Goal: Transaction & Acquisition: Obtain resource

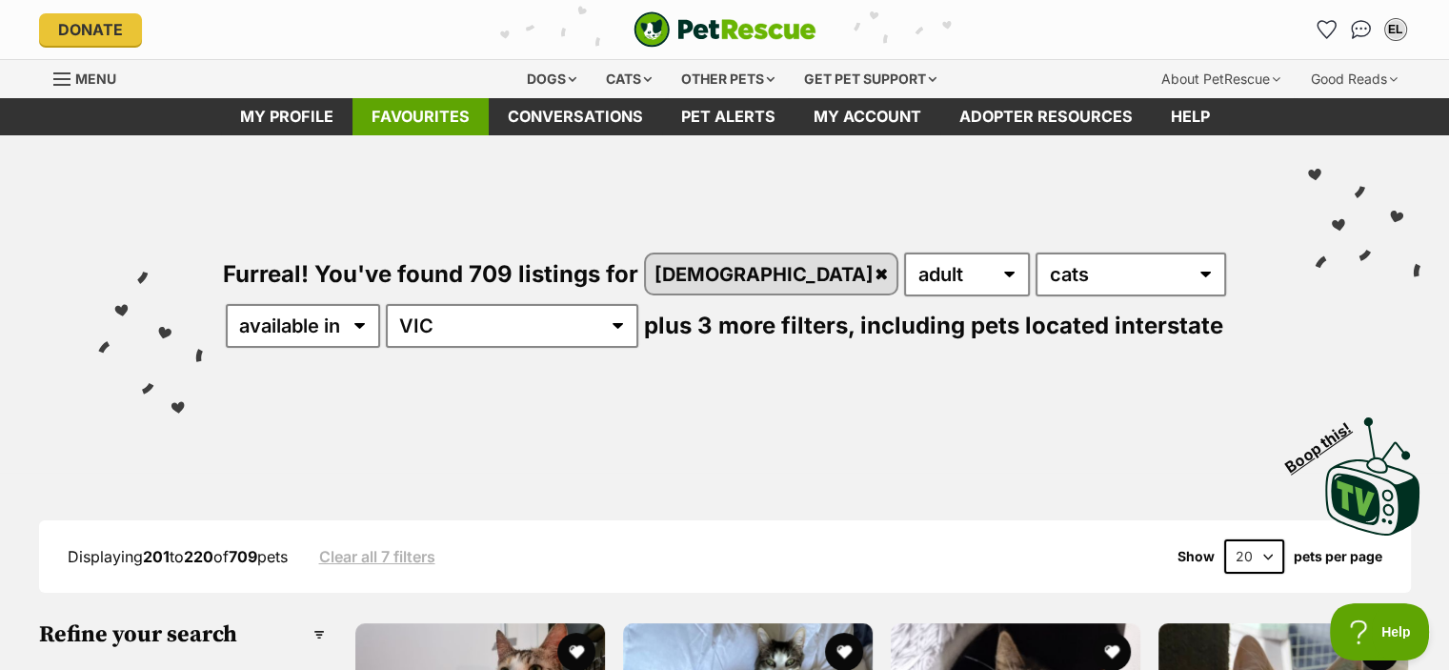
click at [423, 115] on link "Favourites" at bounding box center [420, 116] width 136 height 37
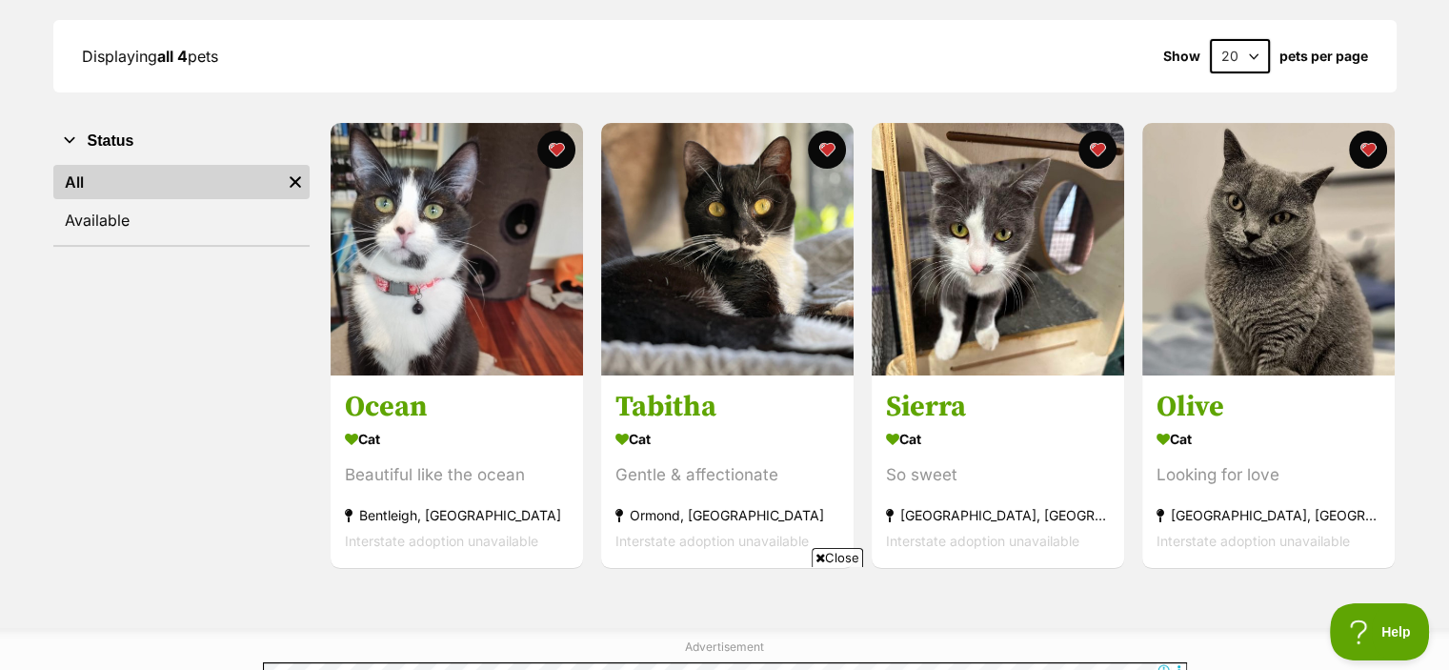
scroll to position [269, 0]
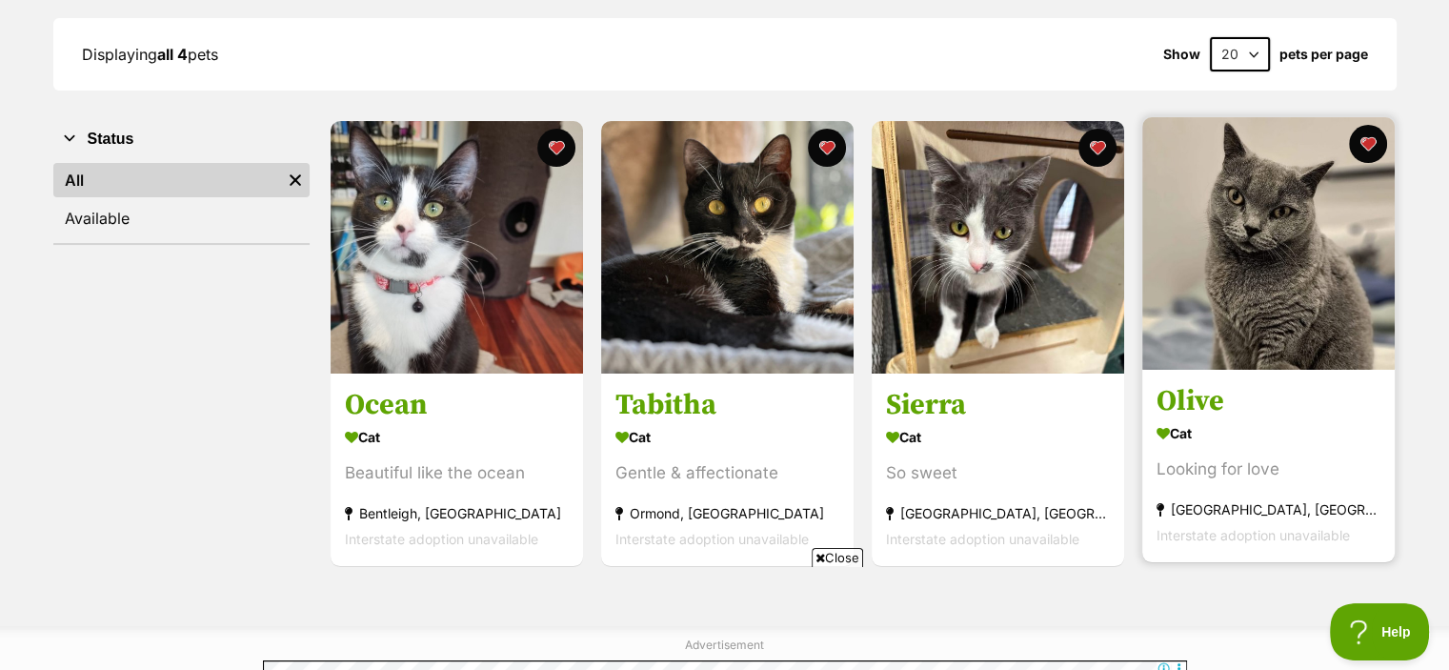
click at [1188, 449] on section "Cat Looking for love West Melbourne, VIC Interstate adoption unavailable" at bounding box center [1268, 484] width 224 height 129
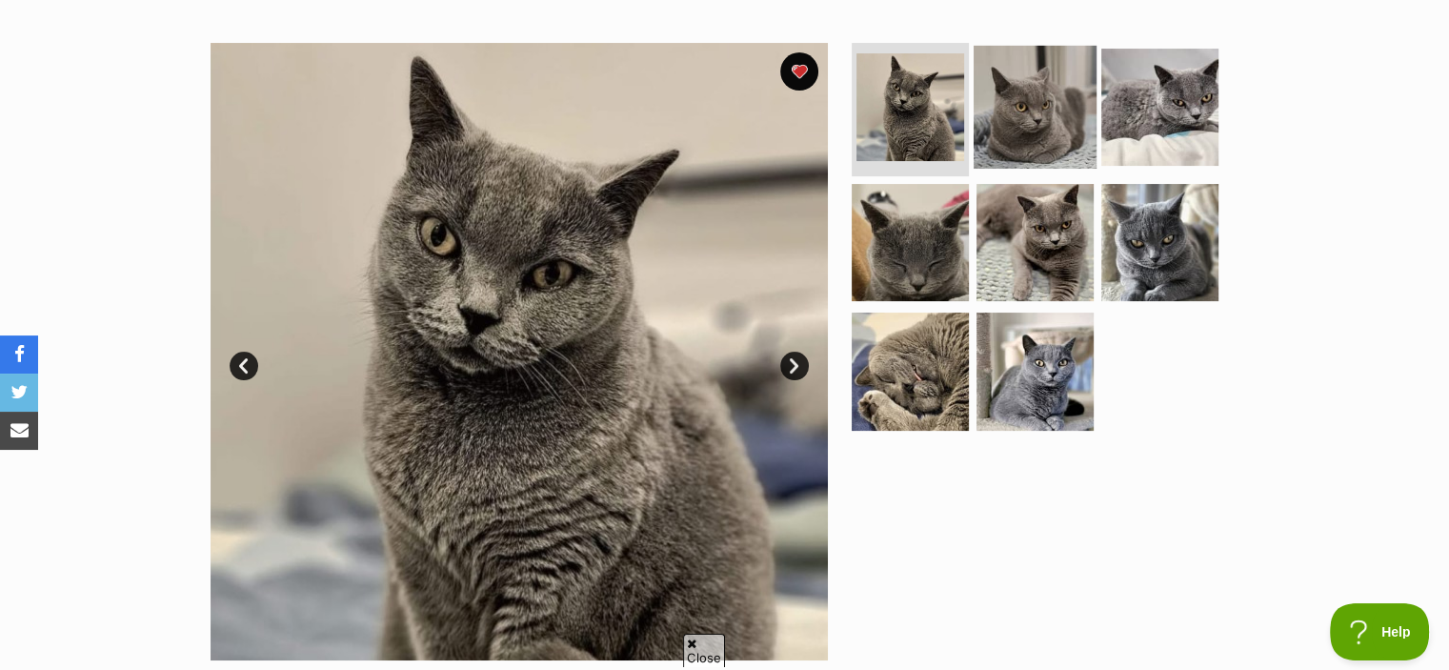
click at [1036, 64] on img at bounding box center [1034, 107] width 123 height 123
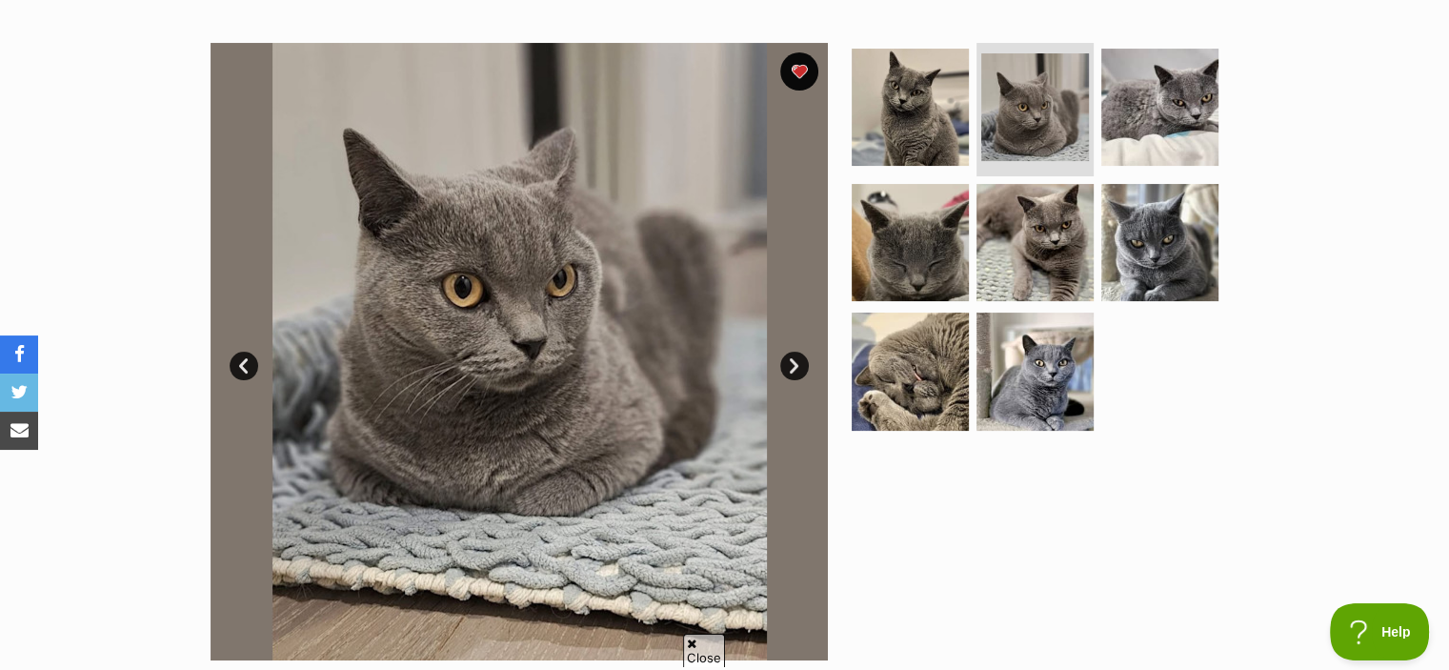
click at [795, 357] on link "Next" at bounding box center [794, 365] width 29 height 29
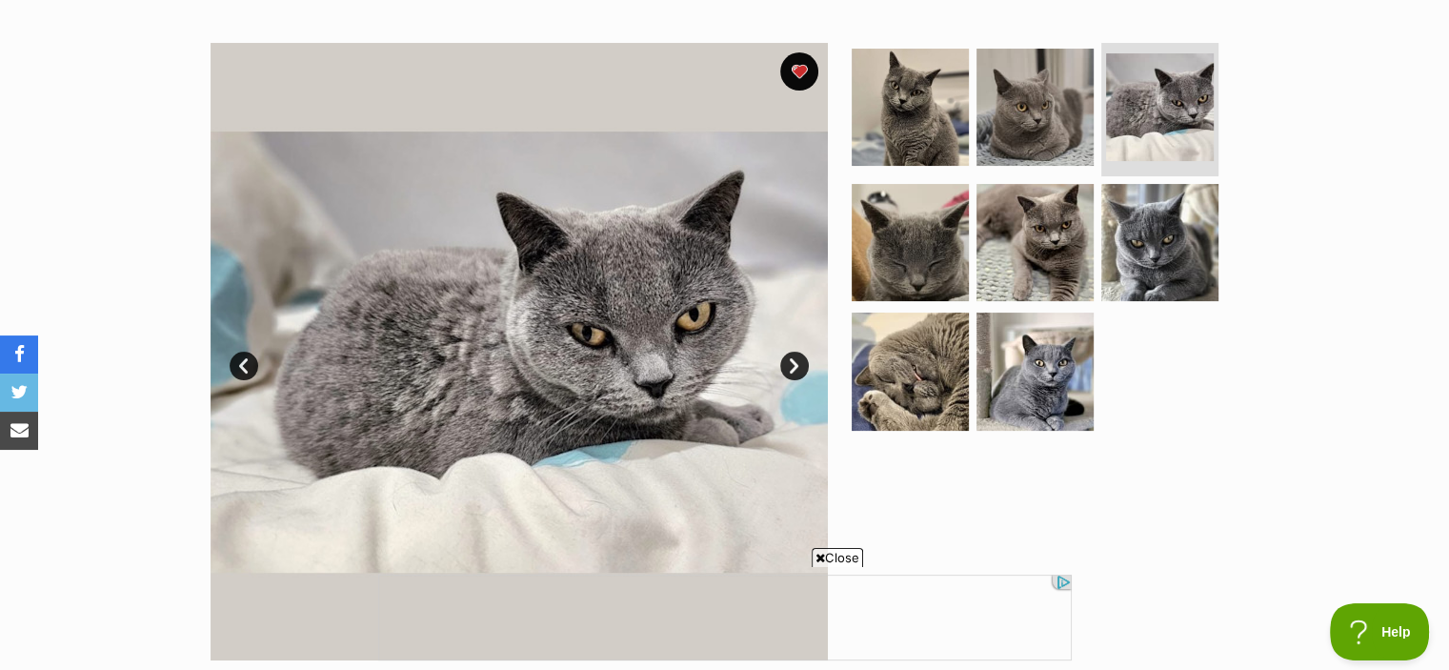
click at [795, 357] on link "Next" at bounding box center [794, 365] width 29 height 29
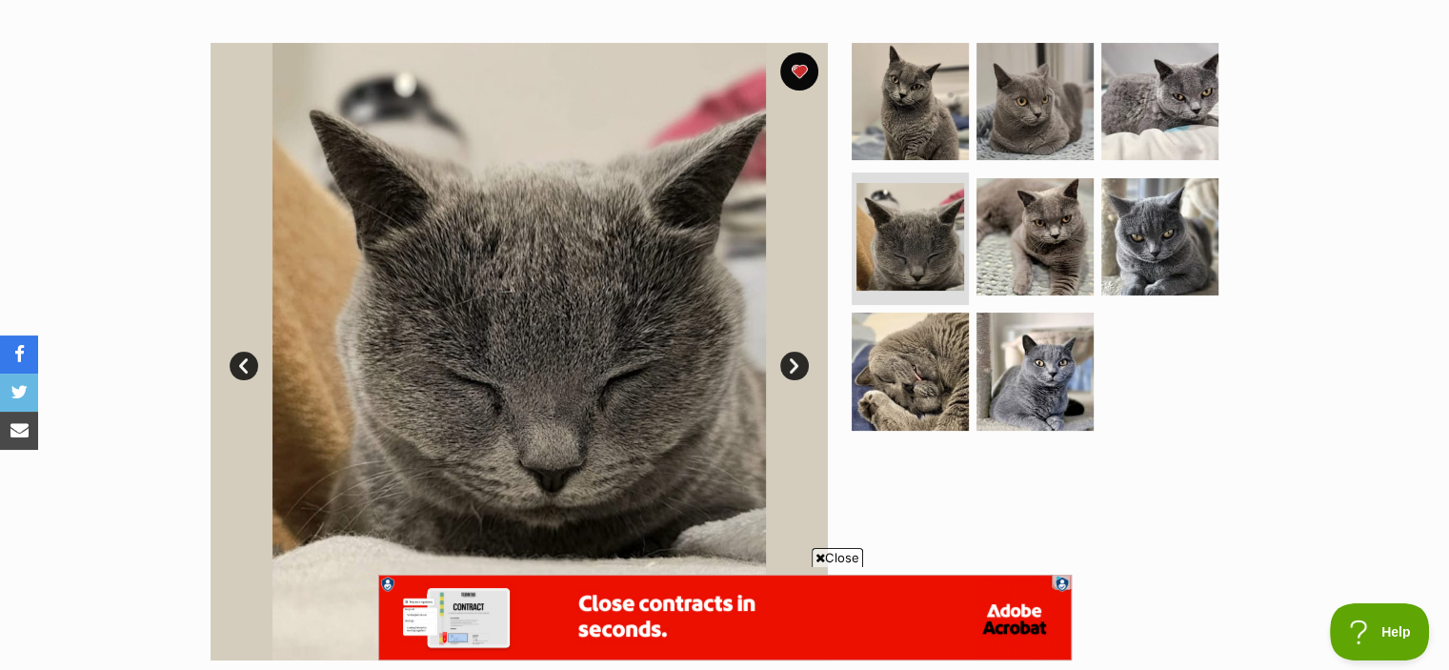
click at [795, 357] on link "Next" at bounding box center [794, 365] width 29 height 29
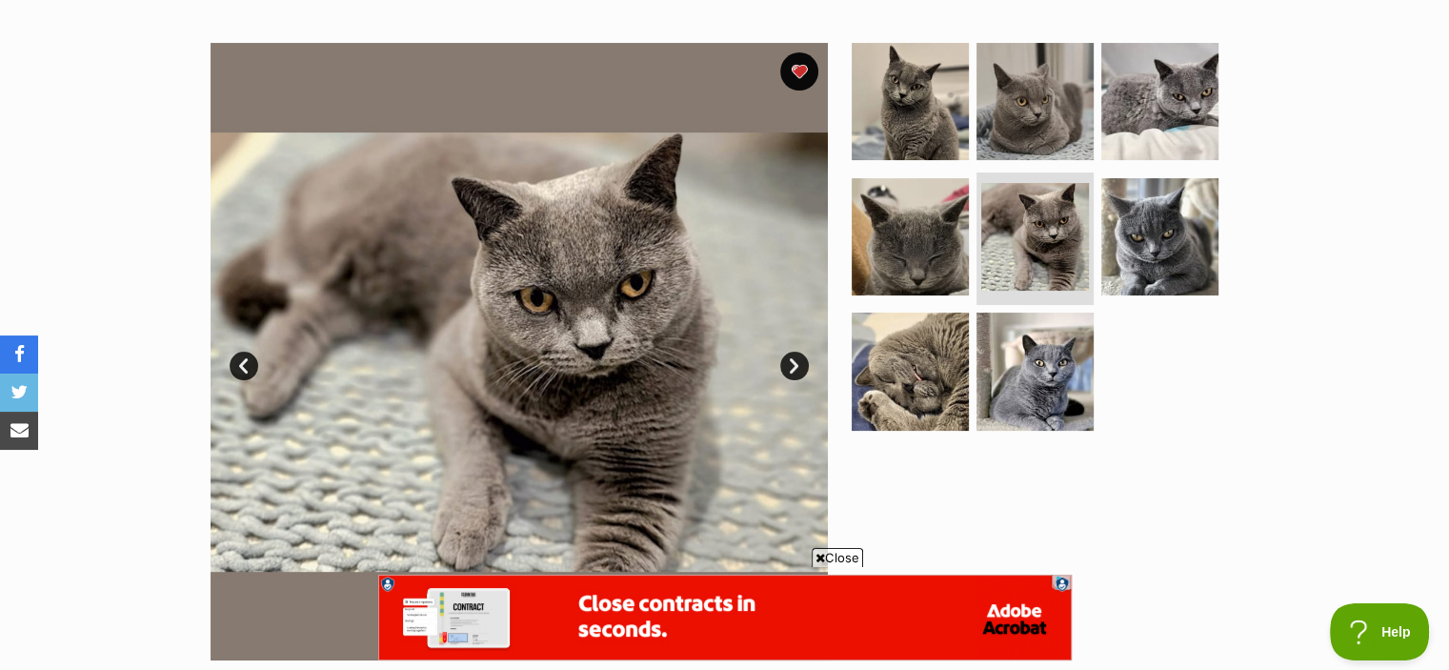
click at [795, 357] on link "Next" at bounding box center [794, 365] width 29 height 29
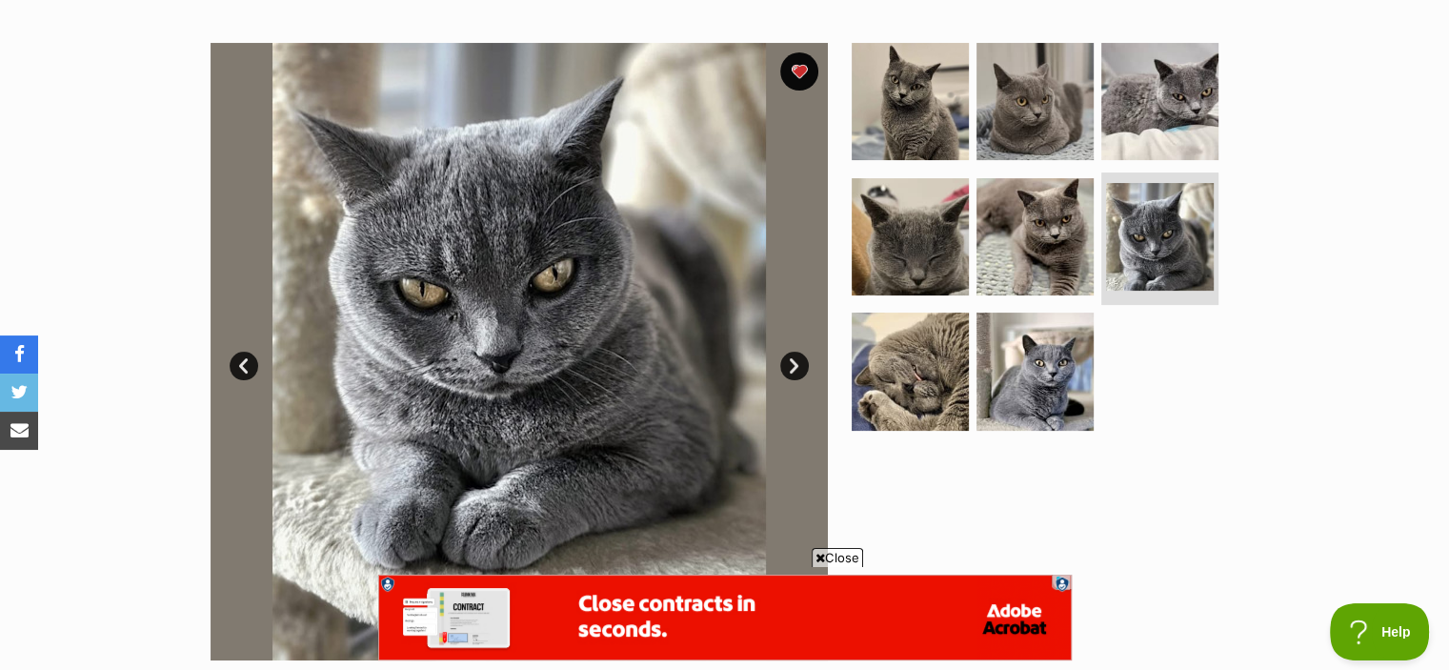
click at [795, 357] on link "Next" at bounding box center [794, 365] width 29 height 29
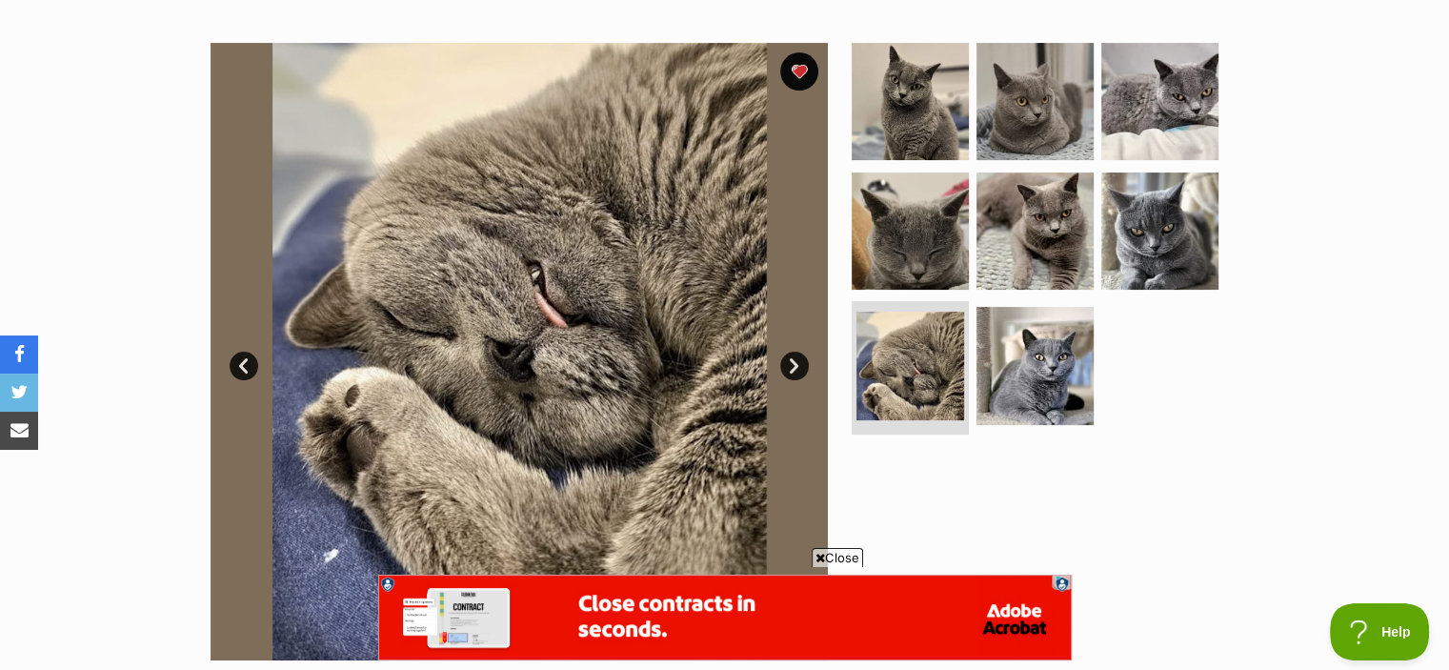
click at [791, 351] on link "Next" at bounding box center [794, 365] width 29 height 29
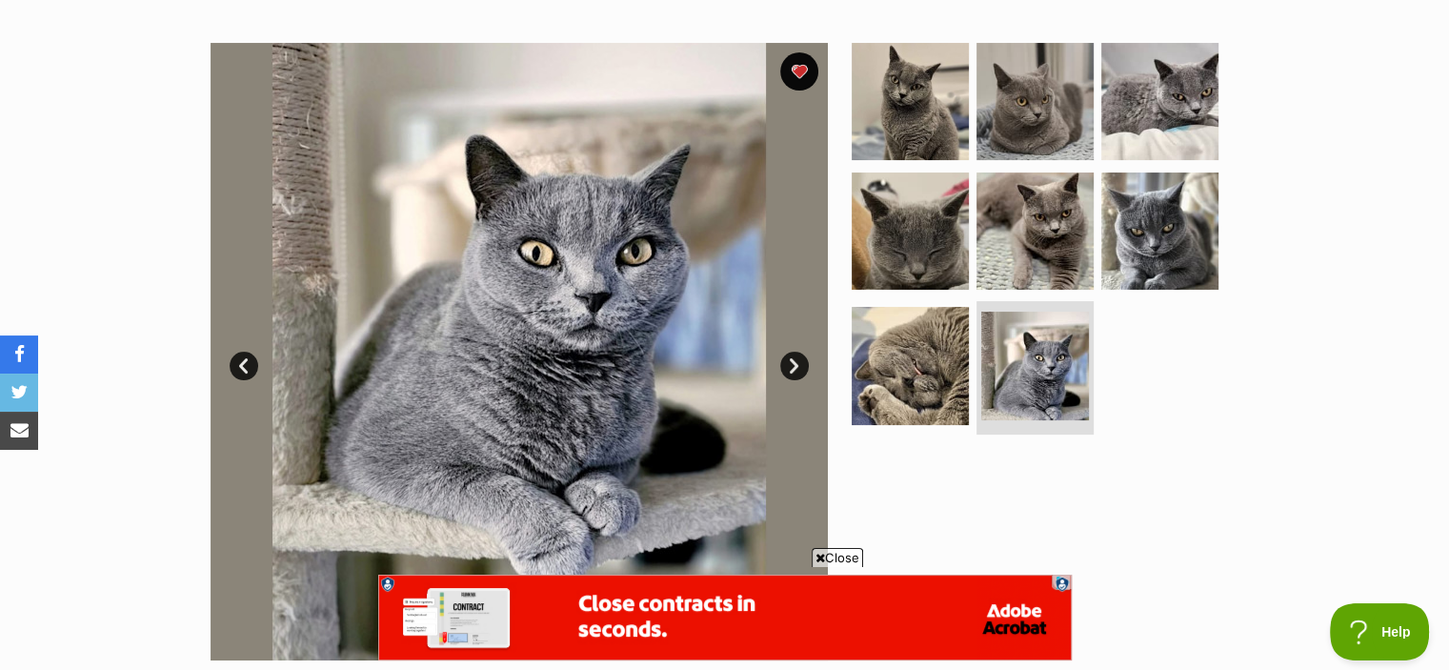
click at [791, 351] on link "Next" at bounding box center [794, 365] width 29 height 29
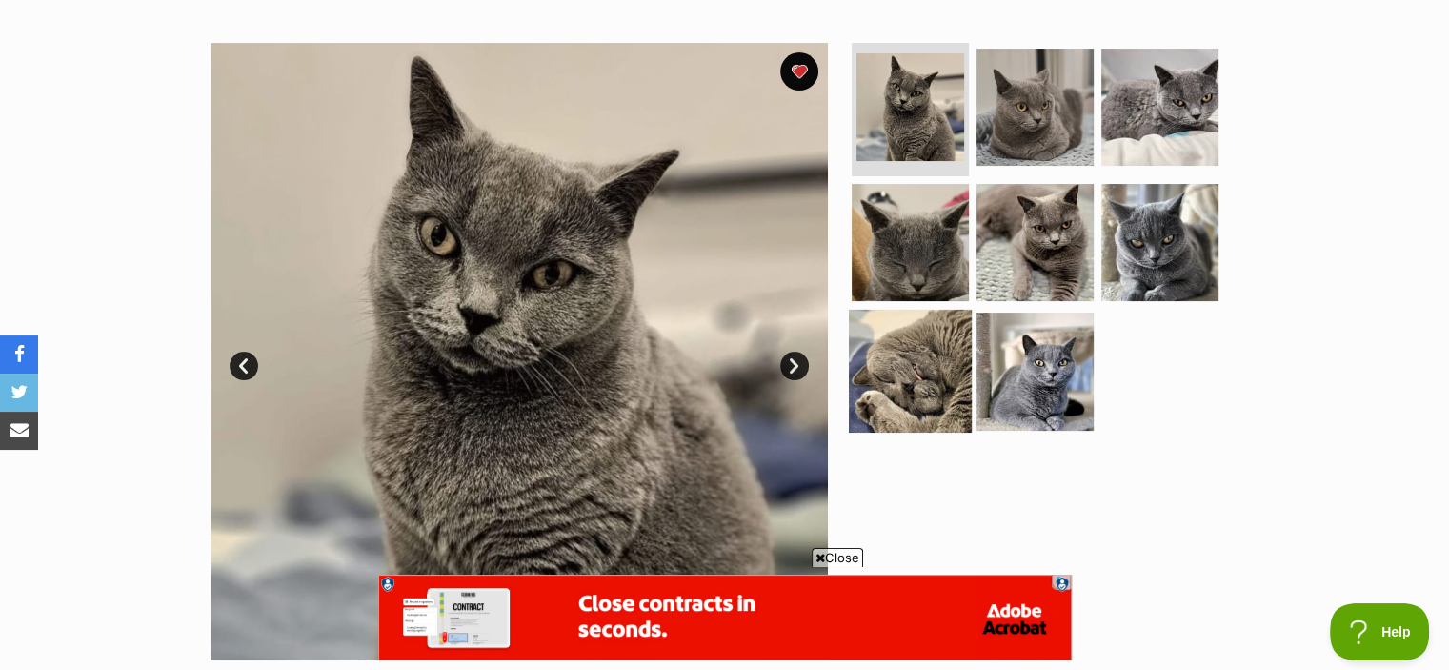
click at [920, 368] on img at bounding box center [910, 371] width 123 height 123
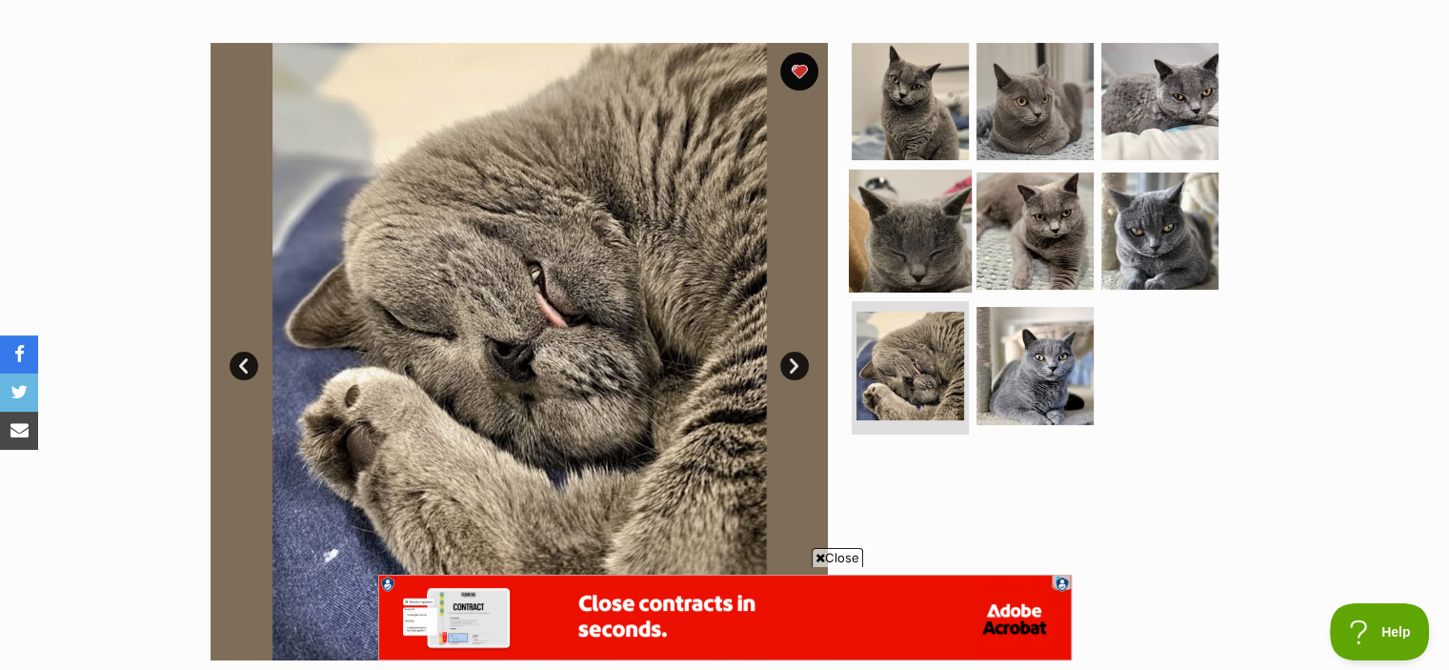
click at [923, 270] on img at bounding box center [910, 230] width 123 height 123
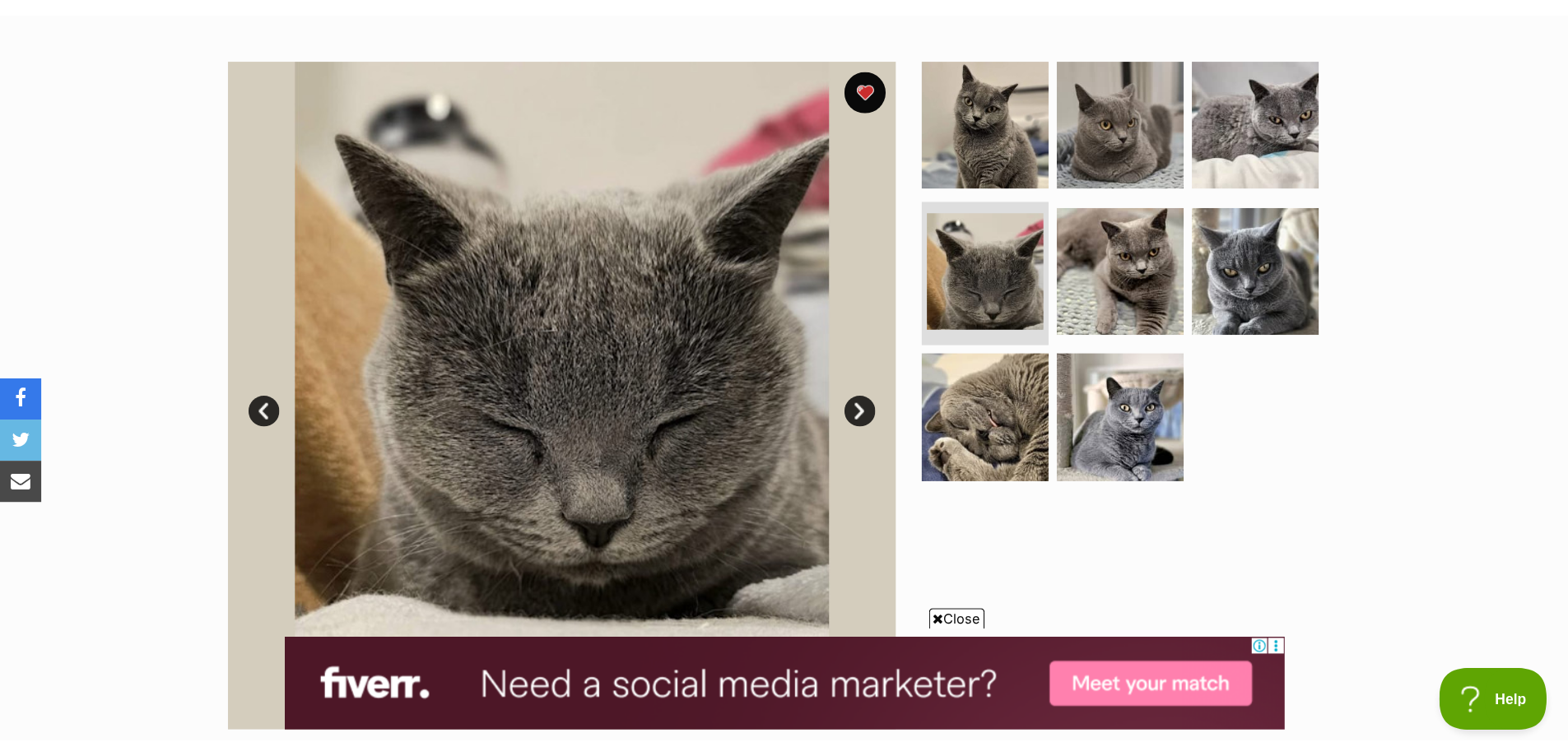
scroll to position [305, 0]
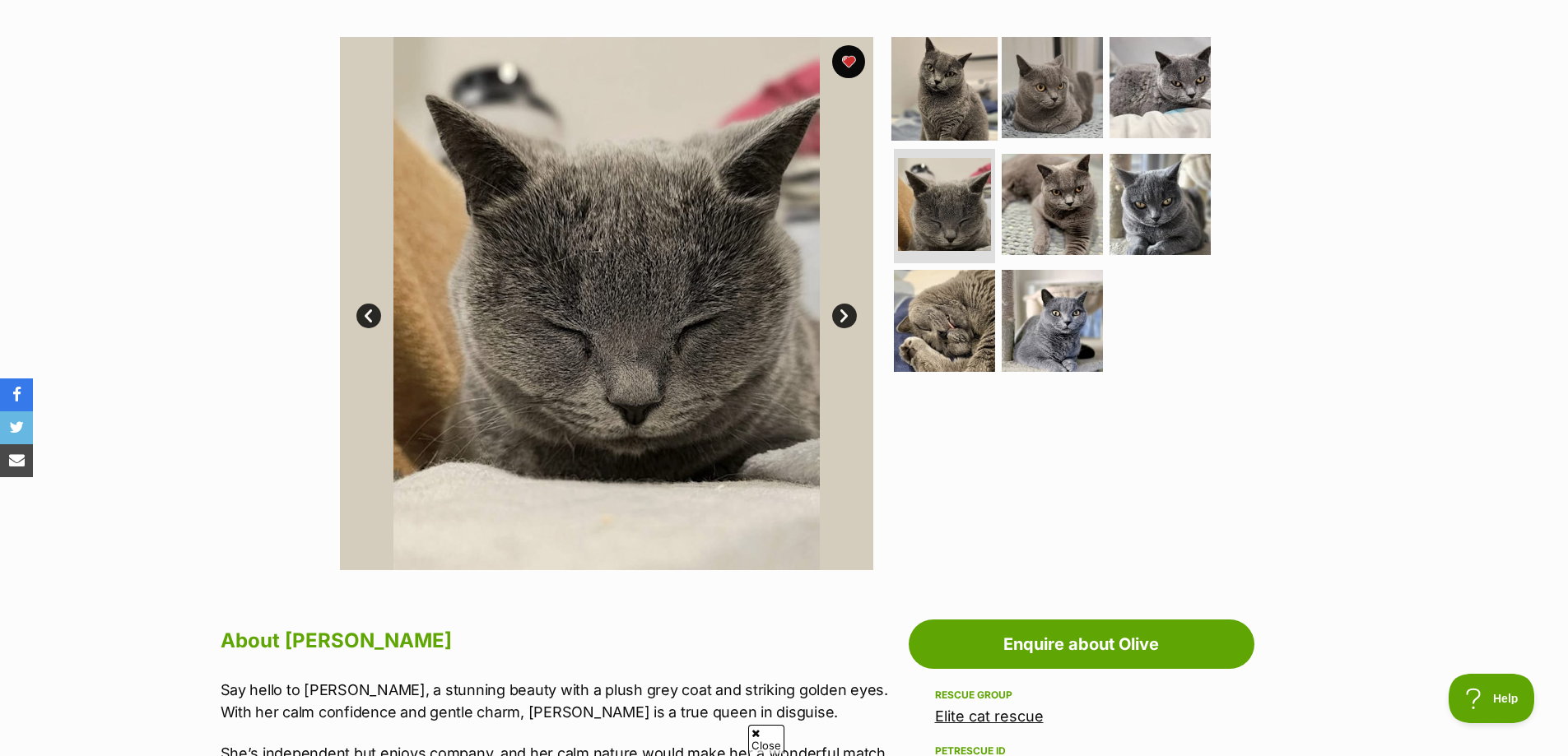
click at [963, 89] on img at bounding box center [944, 87] width 106 height 106
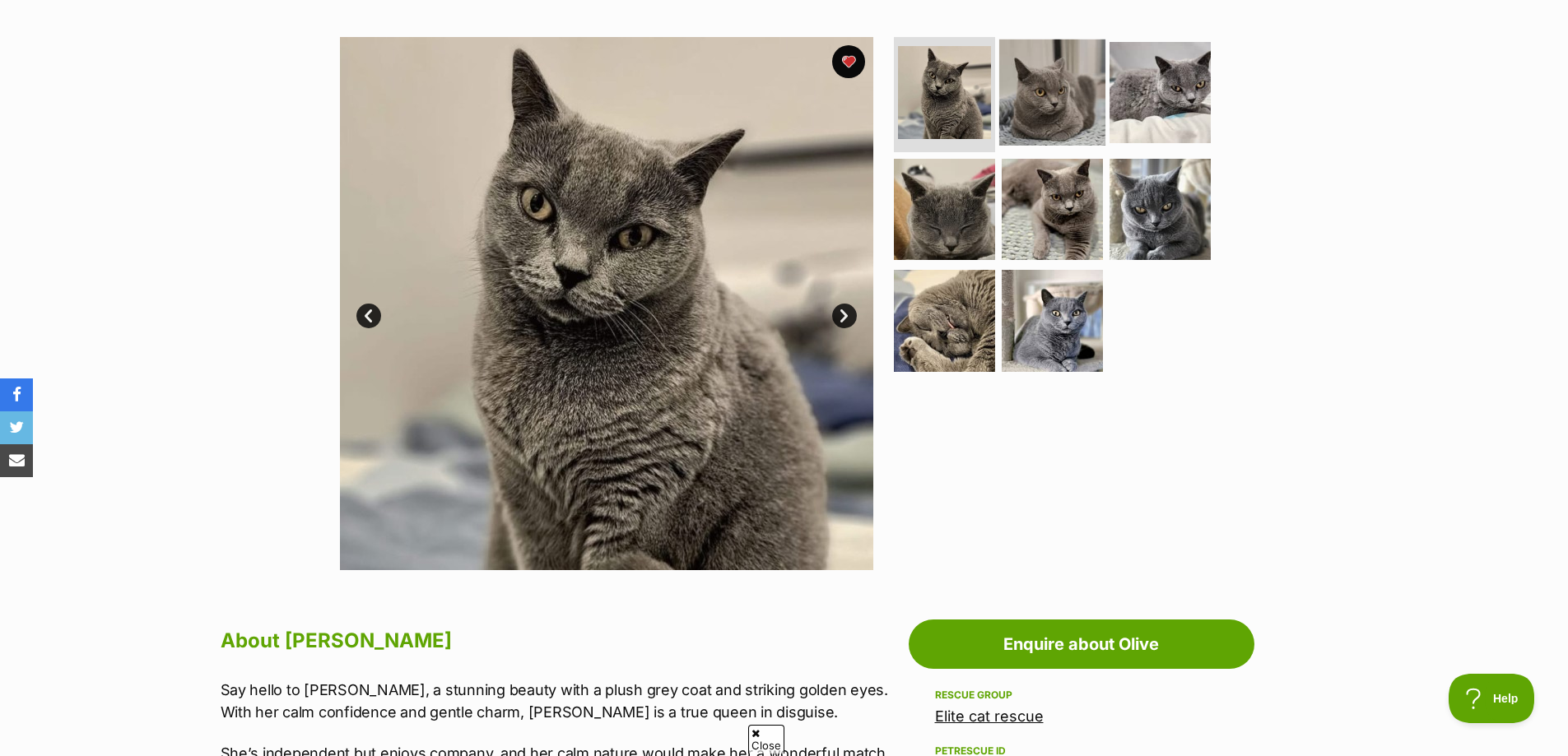
click at [1017, 100] on img at bounding box center [1052, 92] width 106 height 106
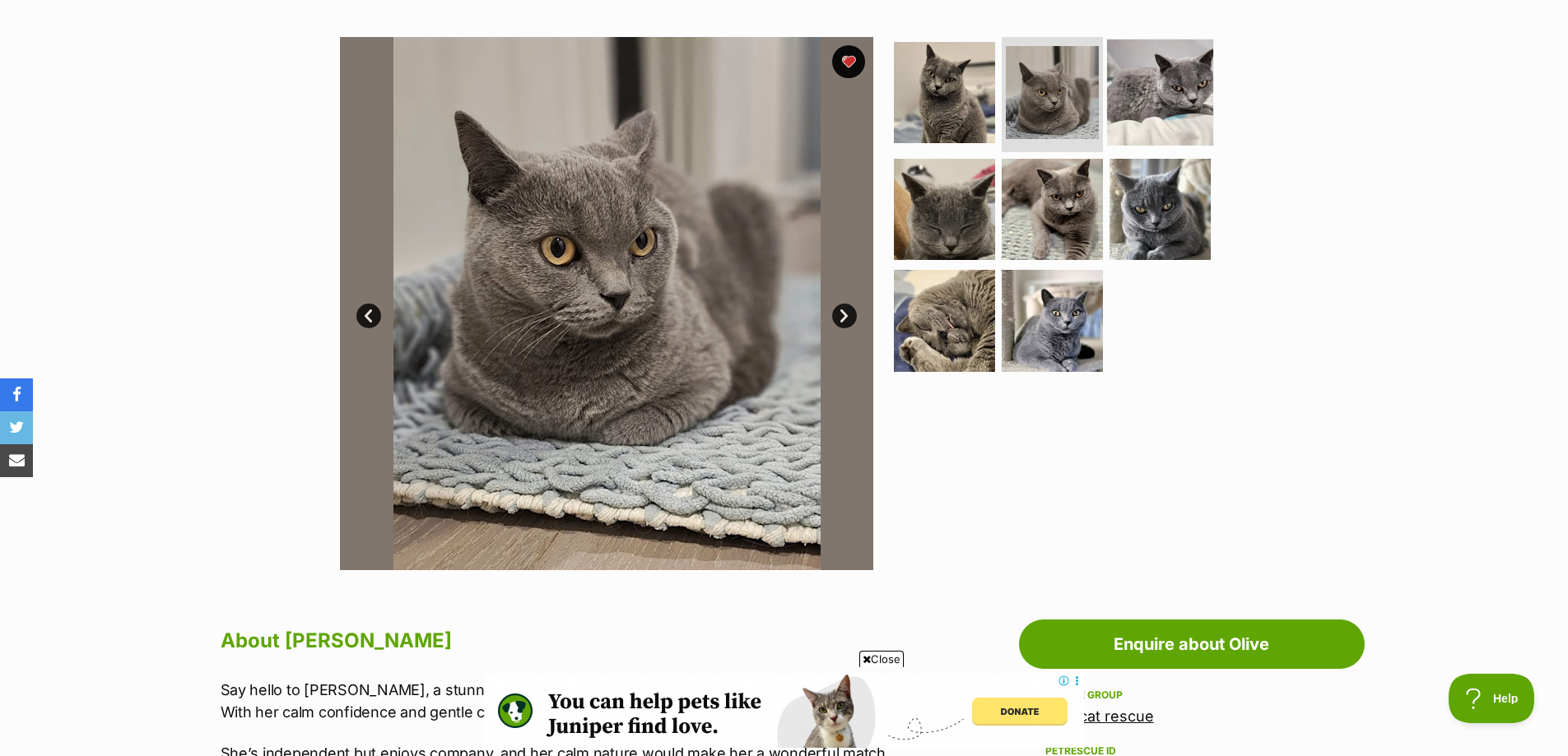
scroll to position [0, 0]
click at [1195, 102] on img at bounding box center [1160, 92] width 106 height 106
